Goal: Information Seeking & Learning: Find contact information

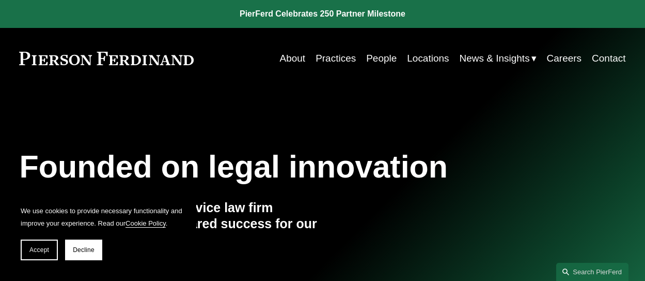
click at [387, 56] on link "People" at bounding box center [381, 59] width 30 height 20
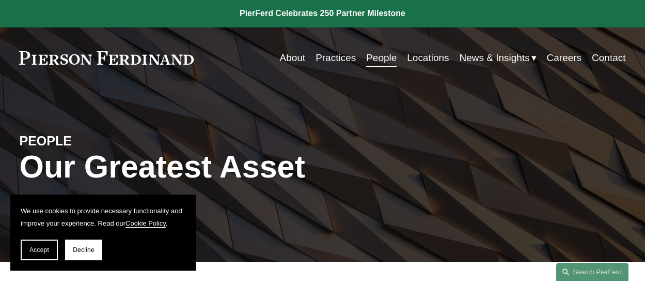
scroll to position [258, 0]
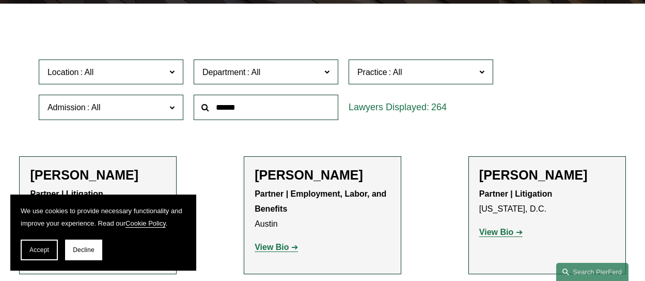
click at [288, 118] on input "text" at bounding box center [266, 107] width 145 height 25
type input "*********"
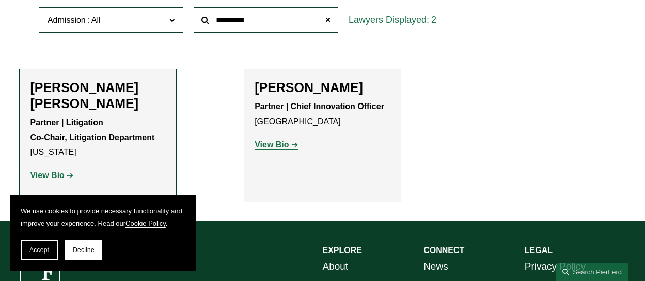
scroll to position [413, 0]
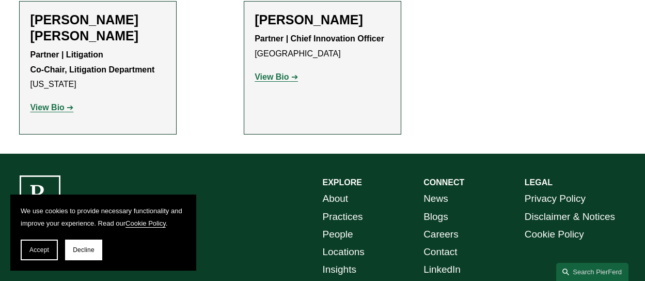
click at [69, 24] on h2 "Christina H. Bost Seaton" at bounding box center [98, 28] width 136 height 32
click at [42, 110] on strong "View Bio" at bounding box center [47, 107] width 34 height 9
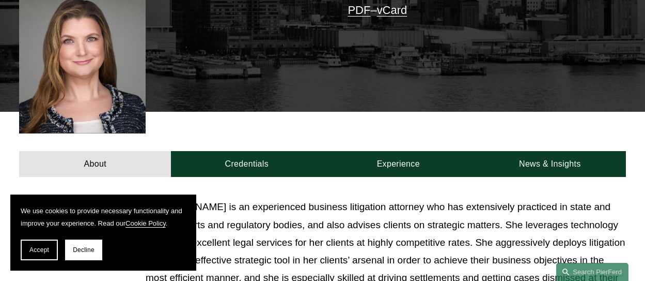
scroll to position [362, 0]
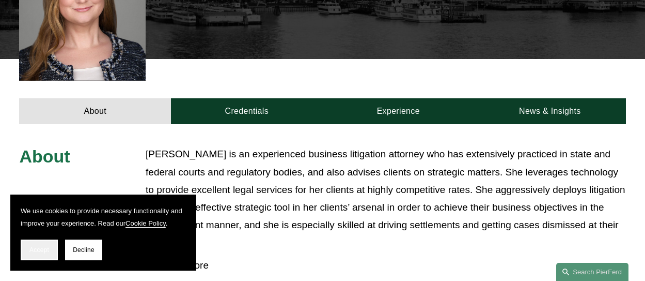
click at [44, 243] on button "Accept" at bounding box center [39, 249] width 37 height 21
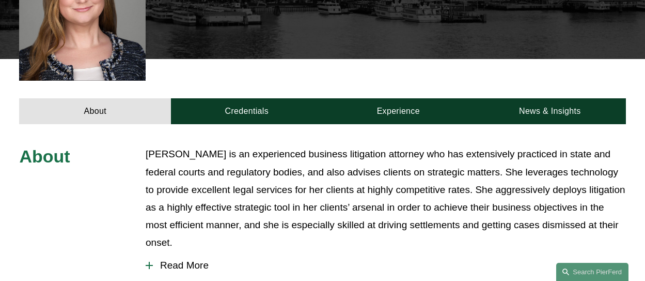
scroll to position [413, 0]
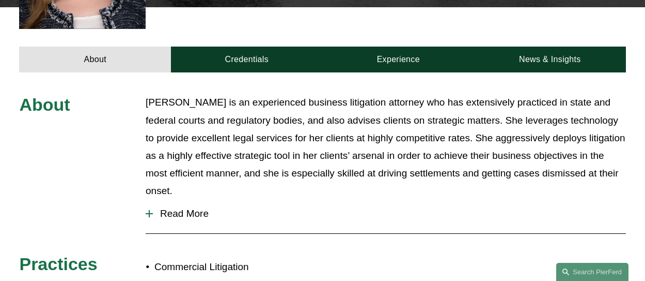
click at [192, 208] on span "Read More" at bounding box center [389, 213] width 473 height 11
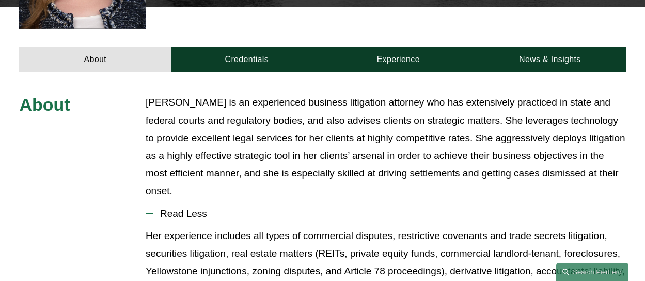
click at [239, 208] on span "Read Less" at bounding box center [389, 213] width 473 height 11
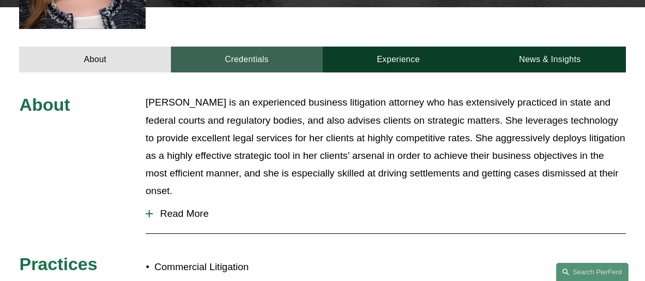
click at [244, 47] on link "Credentials" at bounding box center [247, 60] width 152 height 26
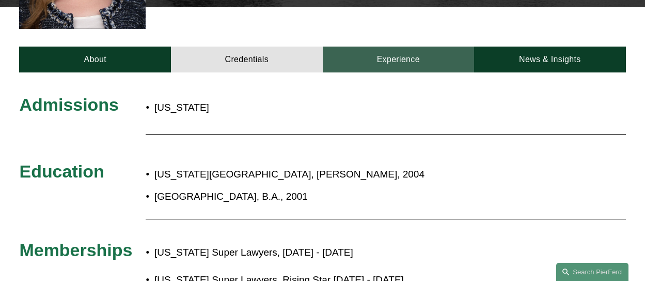
click at [386, 47] on link "Experience" at bounding box center [399, 60] width 152 height 26
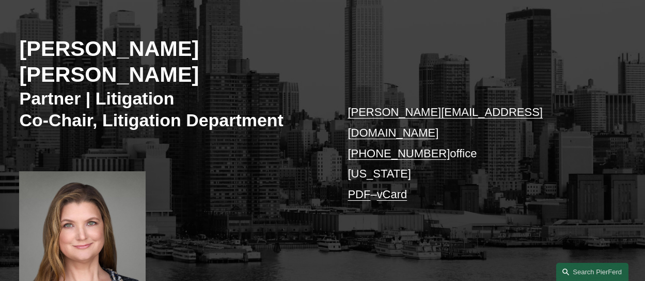
scroll to position [85, 0]
